Goal: Task Accomplishment & Management: Use online tool/utility

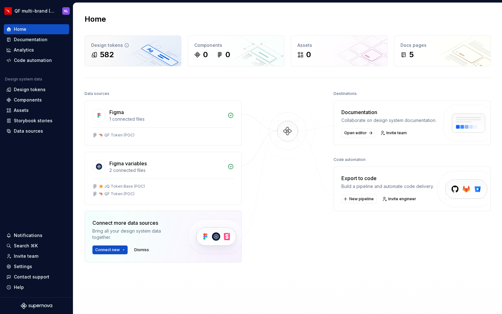
click at [119, 58] on div "582" at bounding box center [133, 55] width 84 height 10
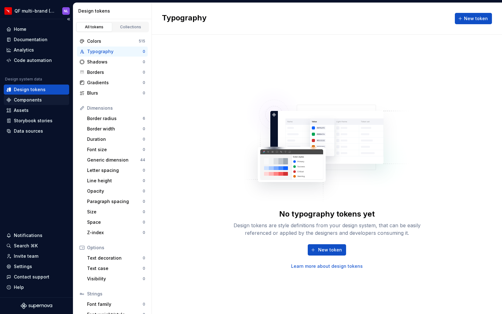
click at [24, 102] on div "Components" at bounding box center [28, 100] width 28 height 6
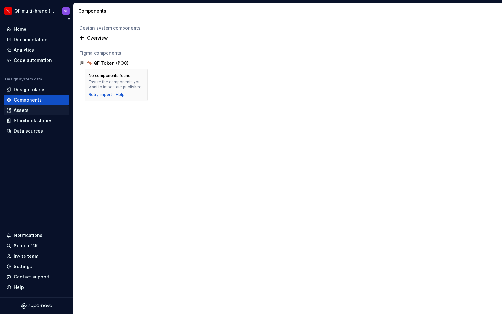
click at [27, 112] on div "Assets" at bounding box center [21, 110] width 15 height 6
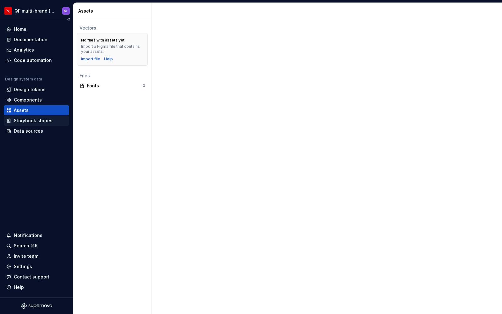
click at [32, 121] on div "Storybook stories" at bounding box center [33, 121] width 39 height 6
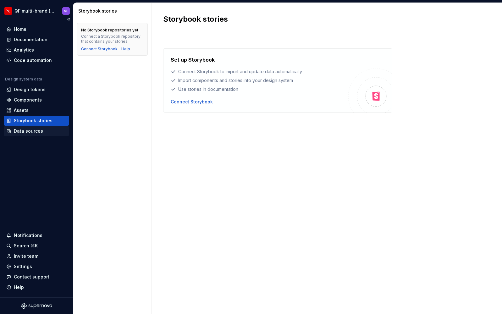
click at [32, 132] on div "Data sources" at bounding box center [28, 131] width 29 height 6
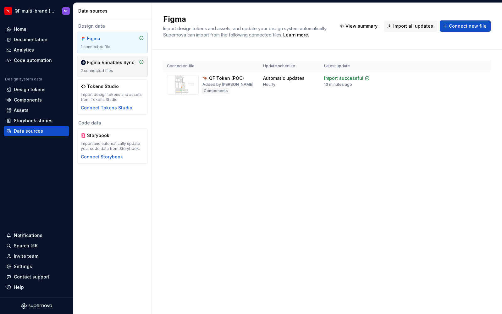
click at [111, 69] on div "2 connected files" at bounding box center [112, 70] width 63 height 5
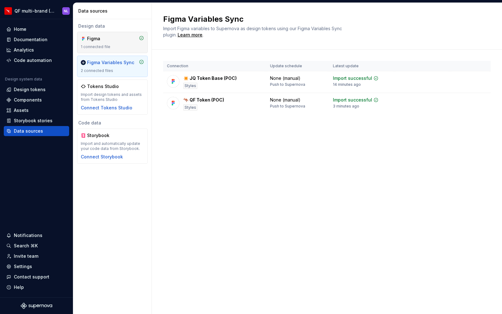
click at [109, 45] on div "1 connected file" at bounding box center [112, 46] width 63 height 5
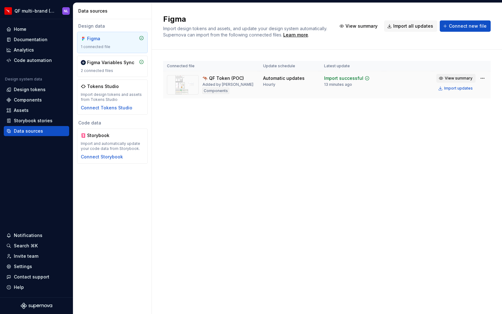
click at [460, 78] on span "View summary" at bounding box center [459, 78] width 28 height 5
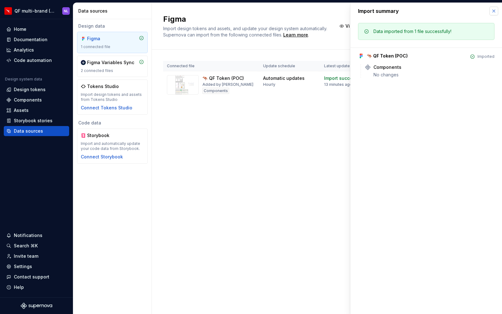
click at [493, 12] on button "button" at bounding box center [493, 11] width 9 height 9
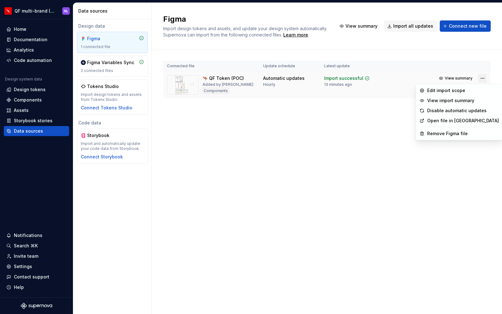
click at [482, 79] on html "QF multi-brand (Test) NL Home Documentation Analytics Code automation Design sy…" at bounding box center [251, 157] width 502 height 314
click at [444, 92] on div "Edit import scope" at bounding box center [463, 90] width 72 height 6
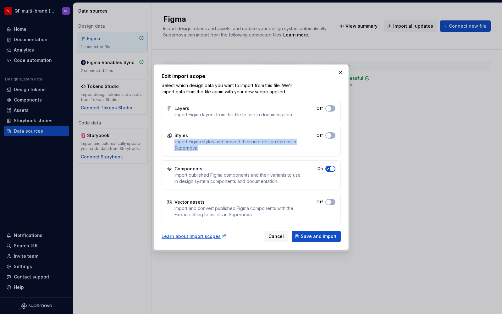
drag, startPoint x: 175, startPoint y: 141, endPoint x: 210, endPoint y: 151, distance: 36.4
click at [210, 151] on div "Import Figma styles and convert them into design tokens in Supernova." at bounding box center [237, 145] width 126 height 13
click at [328, 108] on span "button" at bounding box center [328, 108] width 5 height 5
click at [329, 108] on icon "button" at bounding box center [327, 109] width 5 height 4
click at [198, 148] on div "Import Figma styles and convert them into design tokens in Supernova." at bounding box center [237, 145] width 126 height 13
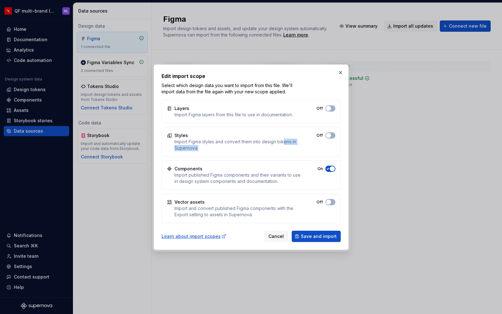
drag, startPoint x: 195, startPoint y: 146, endPoint x: 284, endPoint y: 144, distance: 89.3
click at [284, 144] on div "Import Figma styles and convert them into design tokens in Supernova." at bounding box center [237, 145] width 126 height 13
click at [331, 136] on button "Off" at bounding box center [330, 135] width 10 height 6
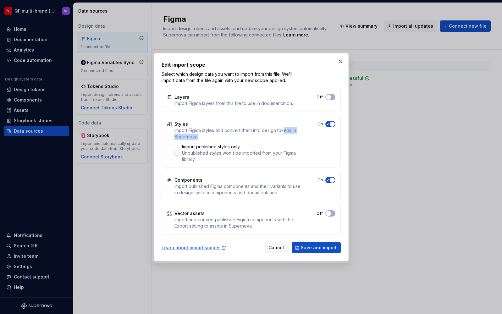
click at [184, 153] on div "Unpublished styles won't be imported from your Figma library" at bounding box center [241, 156] width 119 height 13
click at [332, 100] on button "Off" at bounding box center [330, 97] width 10 height 6
click at [331, 100] on span "button" at bounding box center [328, 97] width 5 height 5
click at [320, 248] on span "Save and import" at bounding box center [319, 248] width 36 height 6
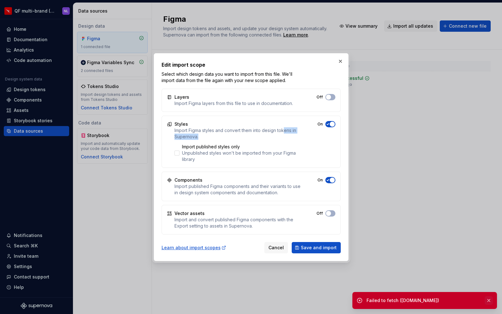
click at [490, 300] on button "button" at bounding box center [489, 300] width 8 height 9
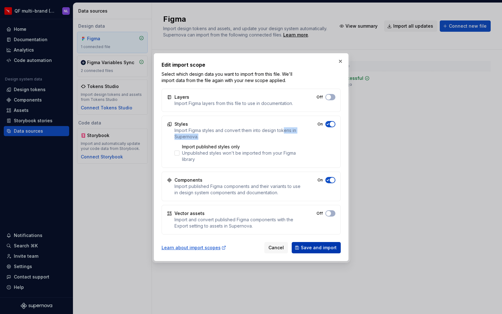
click at [318, 247] on span "Save and import" at bounding box center [319, 248] width 36 height 6
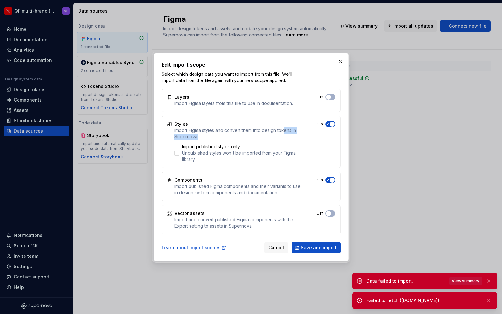
click at [463, 281] on span "View summary" at bounding box center [466, 280] width 28 height 5
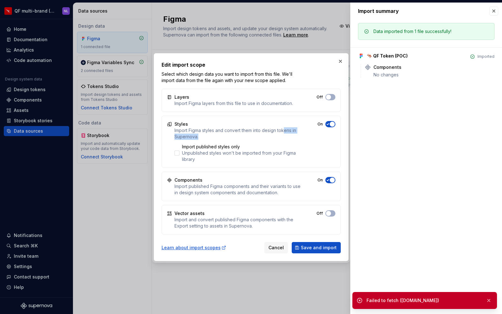
drag, startPoint x: 441, startPoint y: 301, endPoint x: 362, endPoint y: 299, distance: 78.6
click at [362, 299] on div "Failed to fetch ([DOMAIN_NAME])" at bounding box center [424, 300] width 145 height 17
copy div "Failed to fetch ([DOMAIN_NAME])"
